Goal: Transaction & Acquisition: Purchase product/service

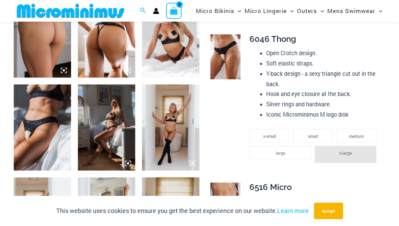
scroll to position [440, 0]
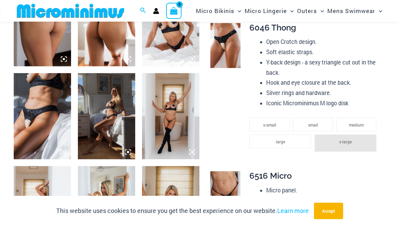
click at [219, 48] on img at bounding box center [225, 45] width 30 height 45
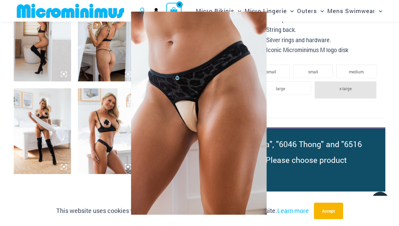
scroll to position [611, 0]
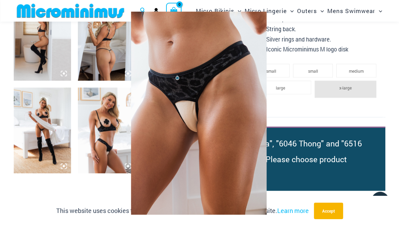
click at [110, 129] on div at bounding box center [199, 113] width 399 height 226
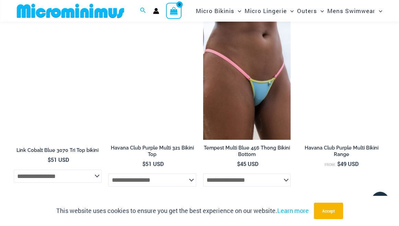
scroll to position [1331, 0]
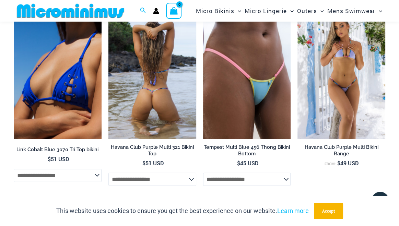
click at [178, 97] on img at bounding box center [152, 74] width 88 height 132
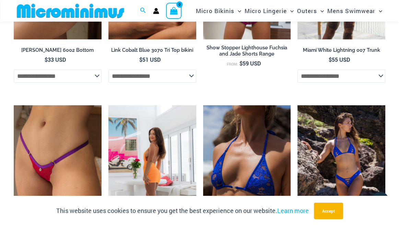
scroll to position [1691, 0]
